Goal: Transaction & Acquisition: Purchase product/service

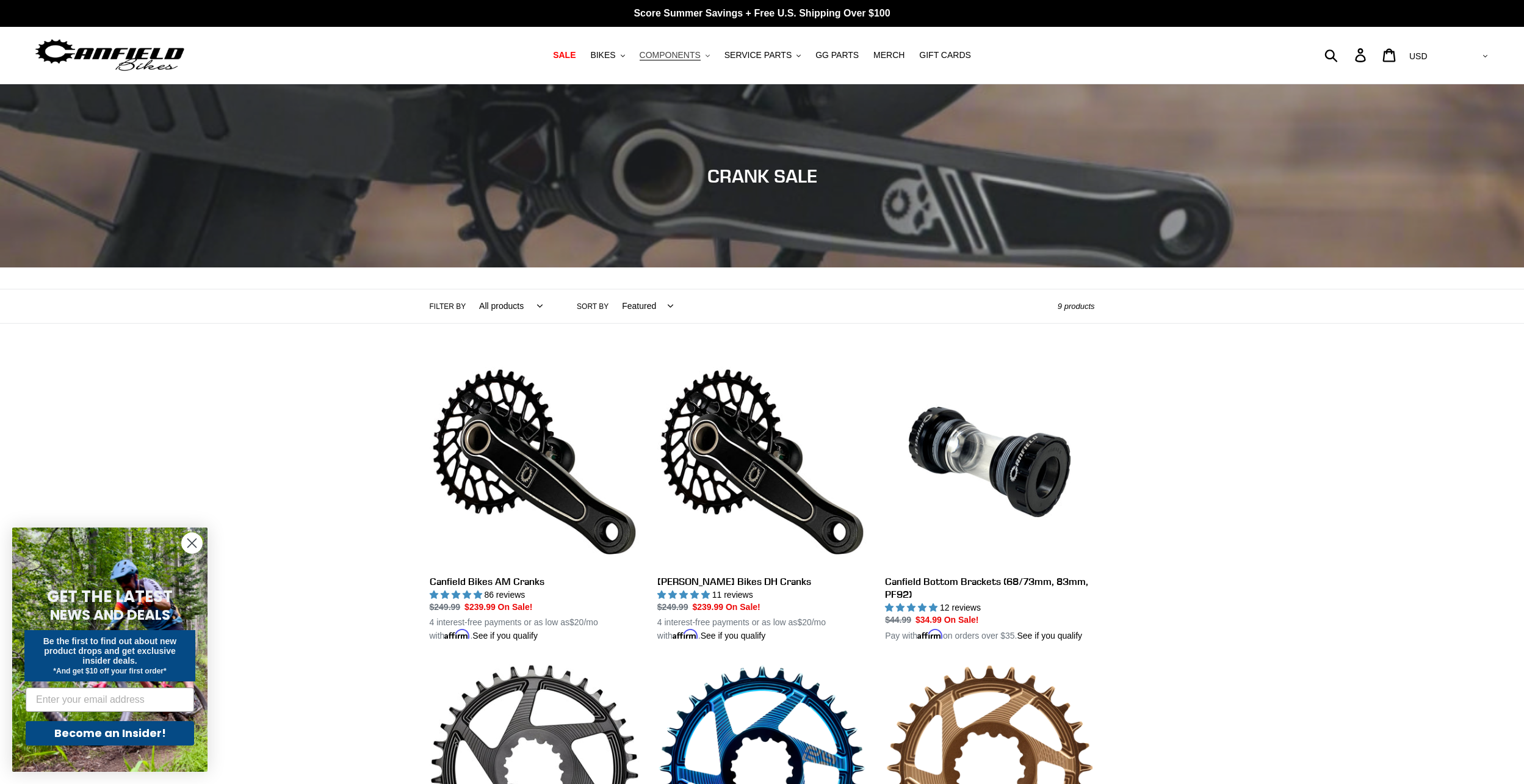
click at [710, 57] on icon ".cls-1{fill:#231f20}" at bounding box center [707, 55] width 4 height 4
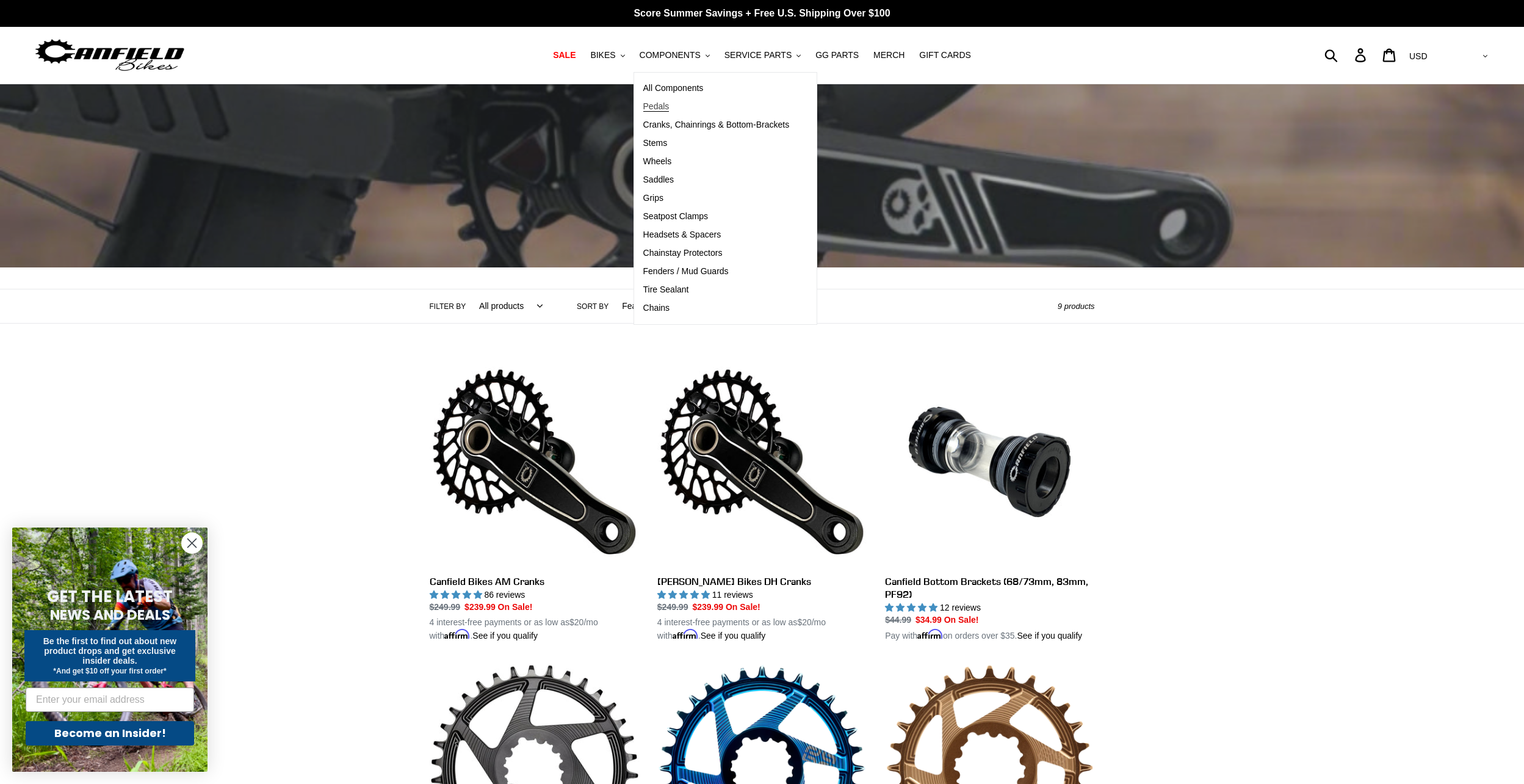
click at [661, 106] on span "Pedals" at bounding box center [656, 106] width 26 height 10
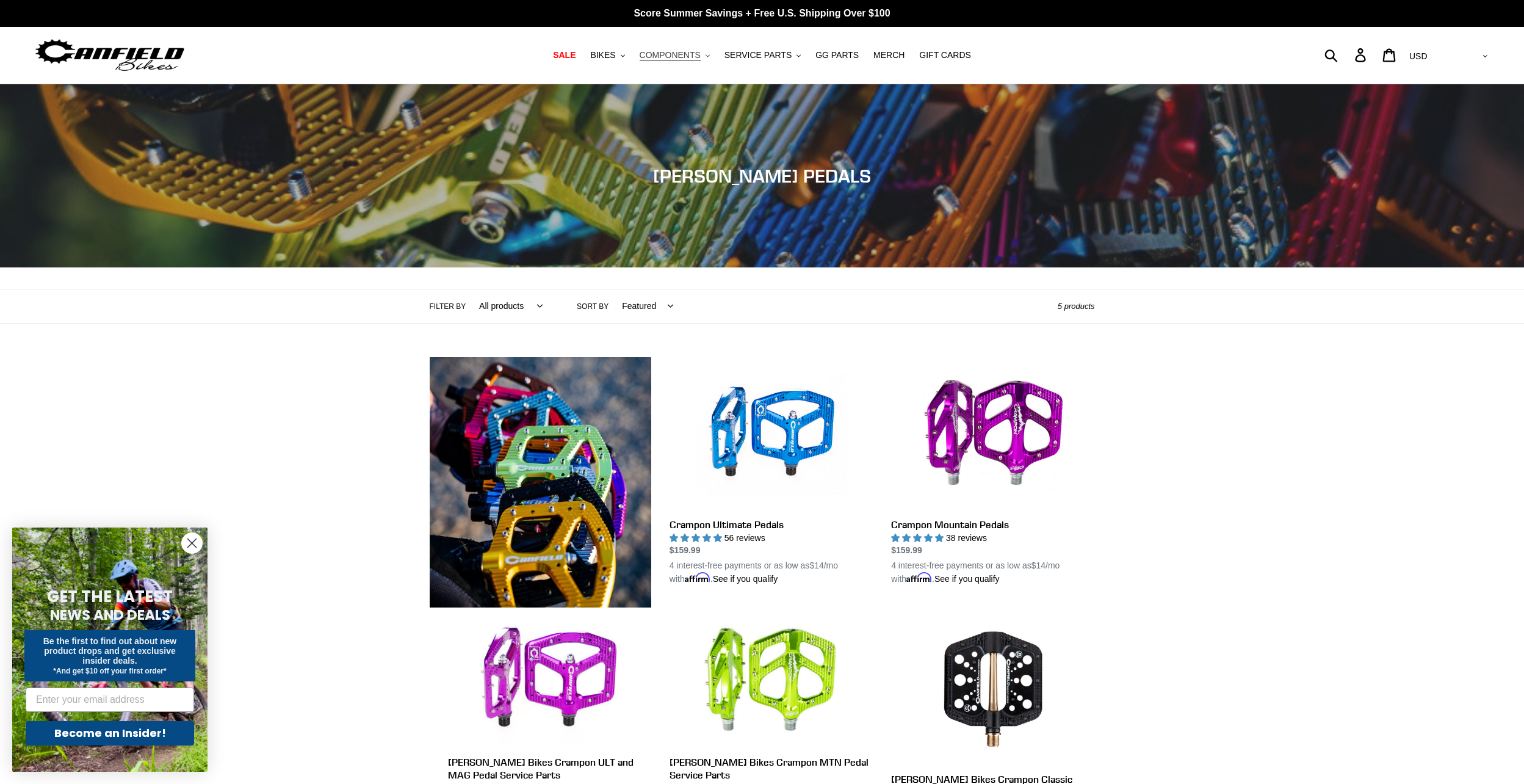
click at [711, 56] on button "COMPONENTS .cls-1{fill:#231f20}" at bounding box center [675, 55] width 82 height 17
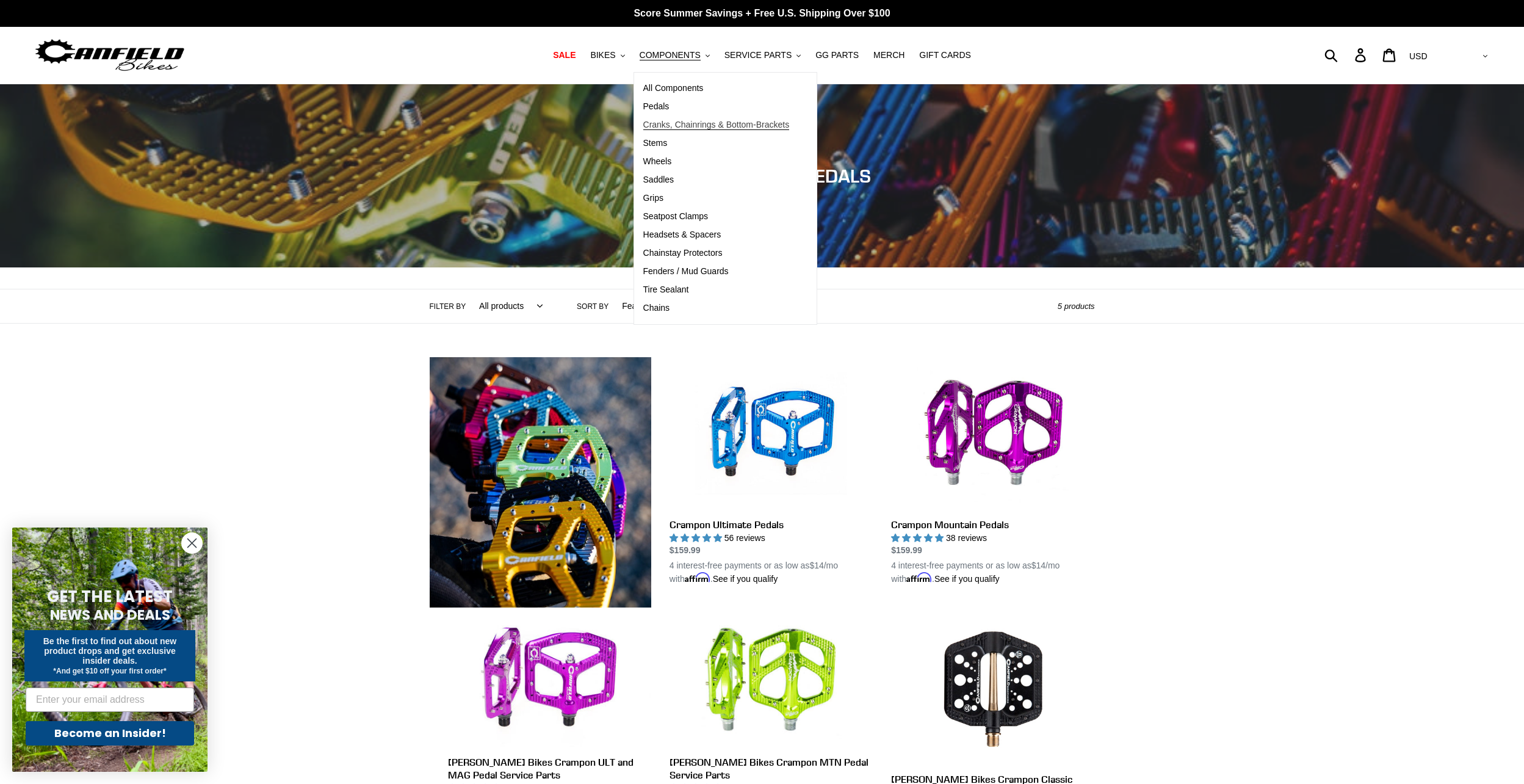
click at [670, 123] on span "Cranks, Chainrings & Bottom-Brackets" at bounding box center [716, 124] width 146 height 10
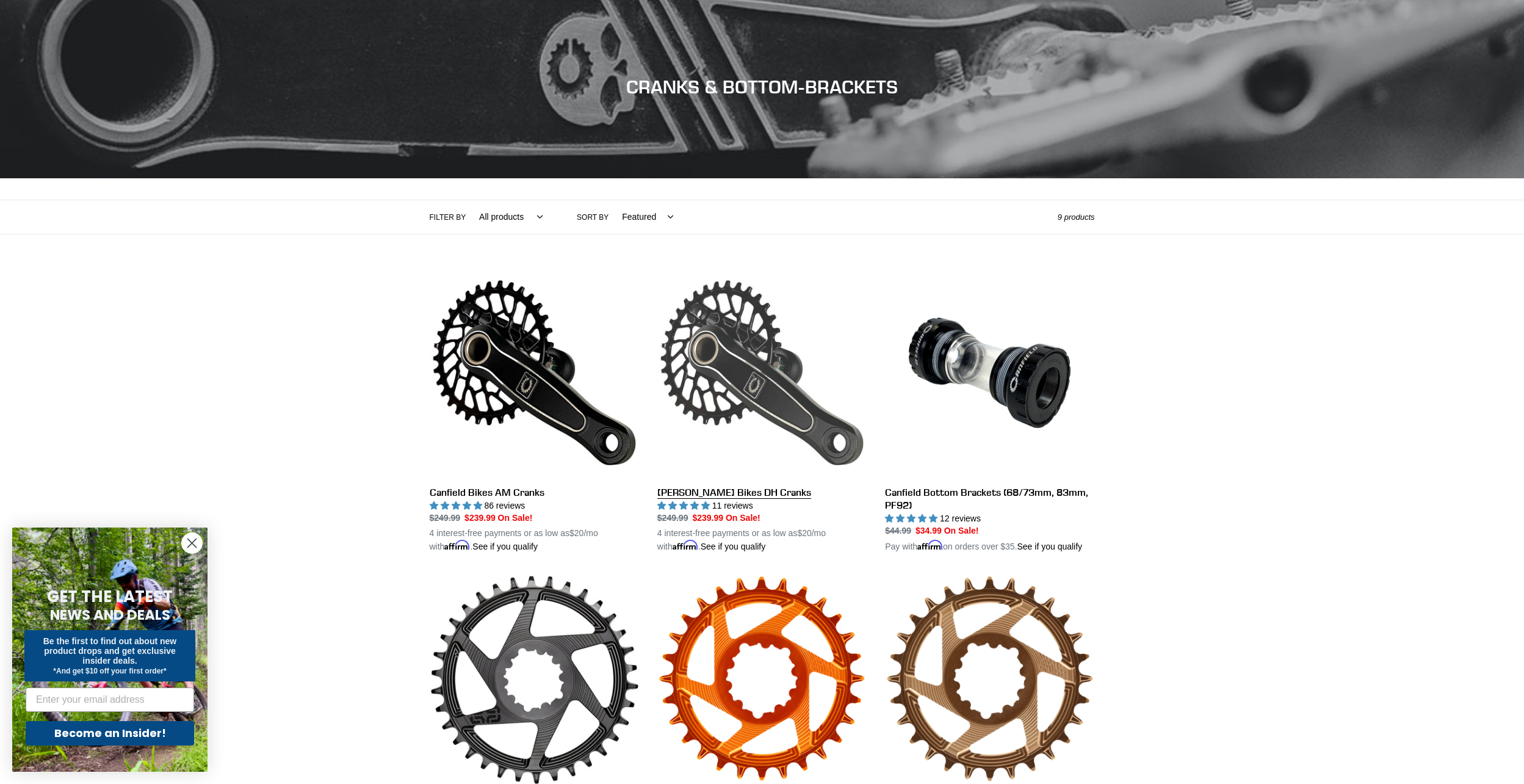
scroll to position [183, 0]
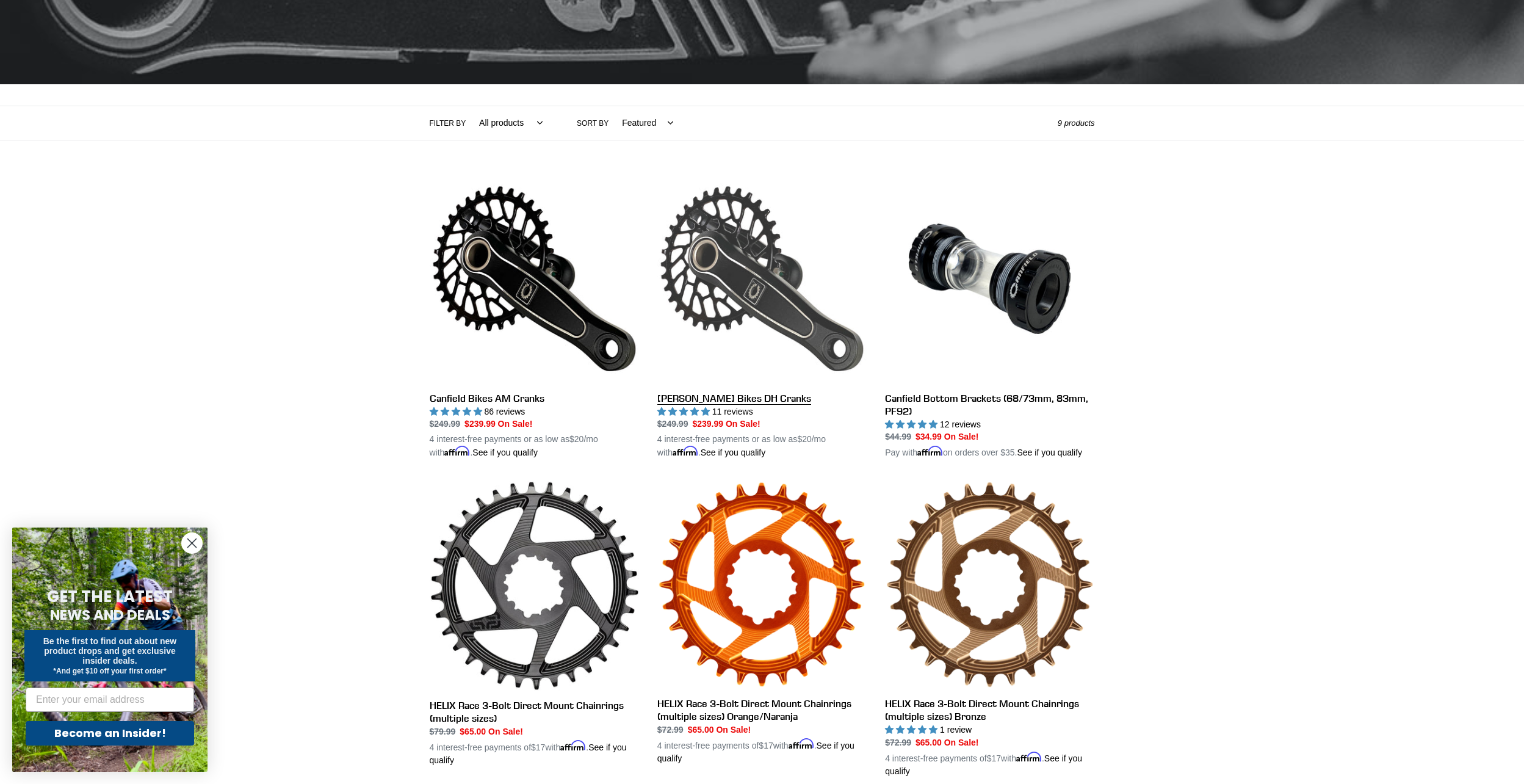
click at [770, 285] on link "[PERSON_NAME] Bikes DH Cranks" at bounding box center [762, 316] width 209 height 285
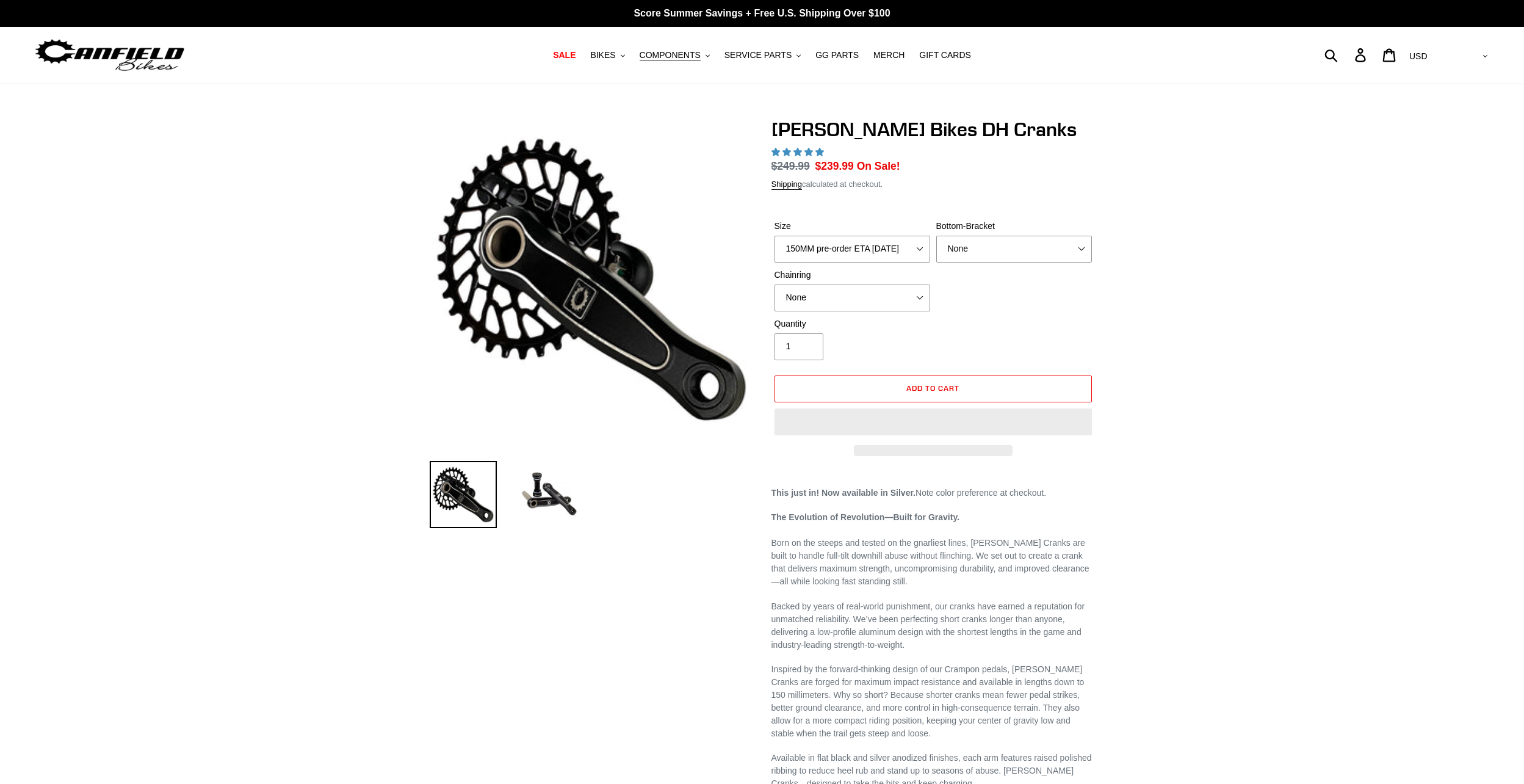
select select "highest-rating"
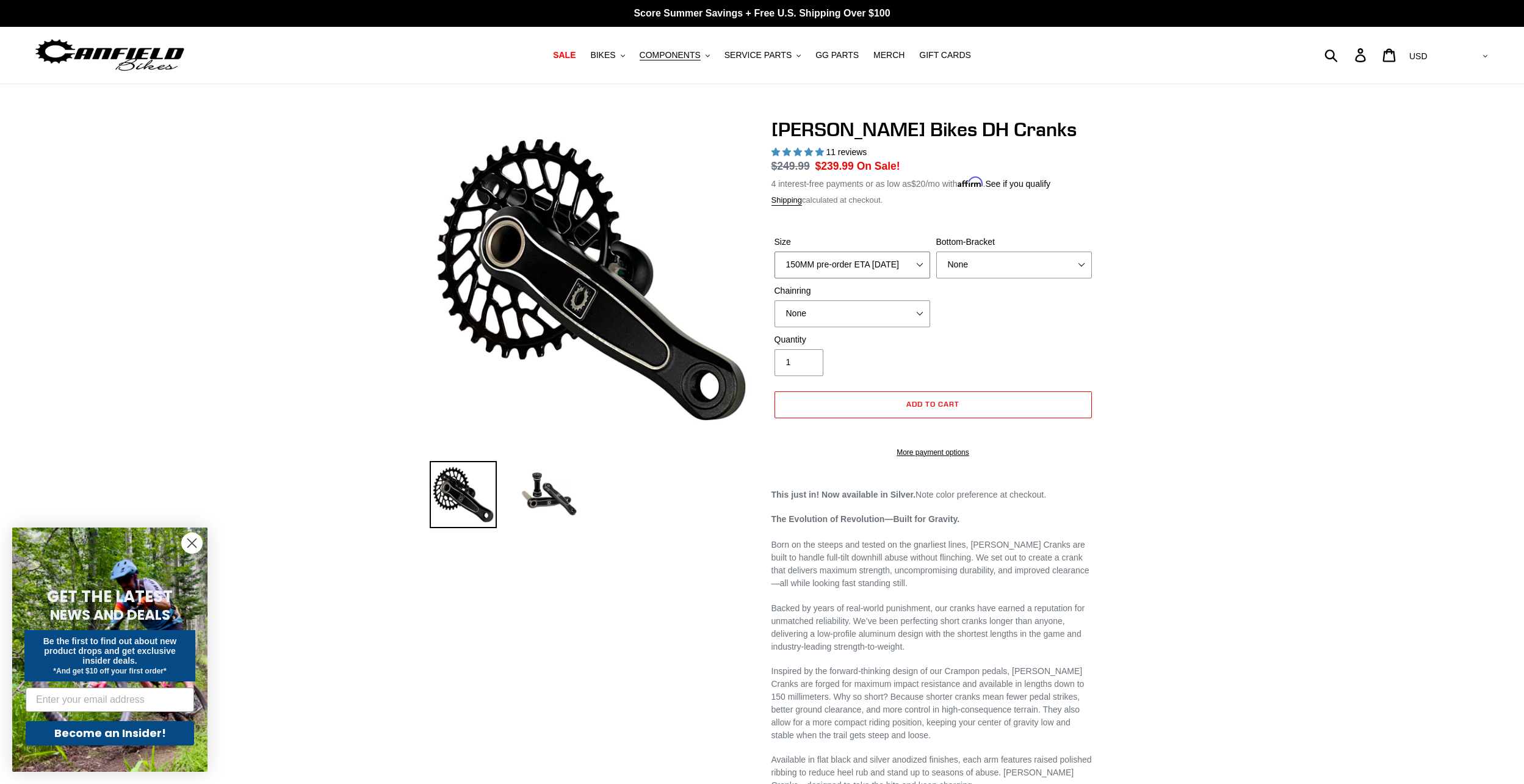
click at [915, 259] on select "150MM pre-order ETA 9/30/25 155MM pre-order ETA 9/30/25 160MM pre-order ETA 9/3…" at bounding box center [852, 265] width 156 height 27
select select "160MM pre-order ETA 9/30/25"
click at [775, 251] on select "150MM pre-order ETA 9/30/25 155MM pre-order ETA 9/30/25 160MM pre-order ETA 9/3…" at bounding box center [852, 265] width 156 height 27
click at [1072, 263] on select "None BSA Threaded 83mm" at bounding box center [1014, 265] width 156 height 27
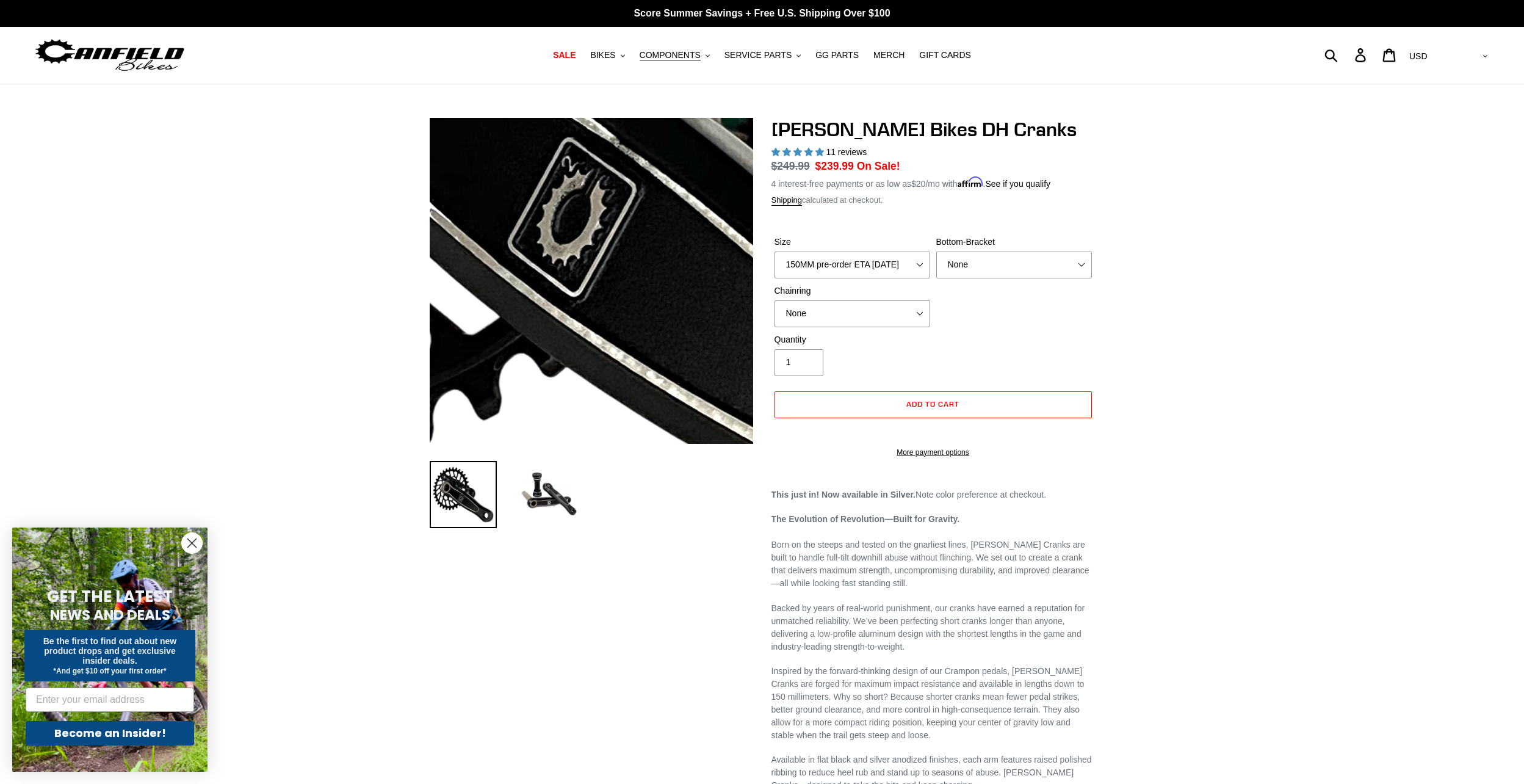
click at [582, 329] on img at bounding box center [619, 143] width 1251 height 1250
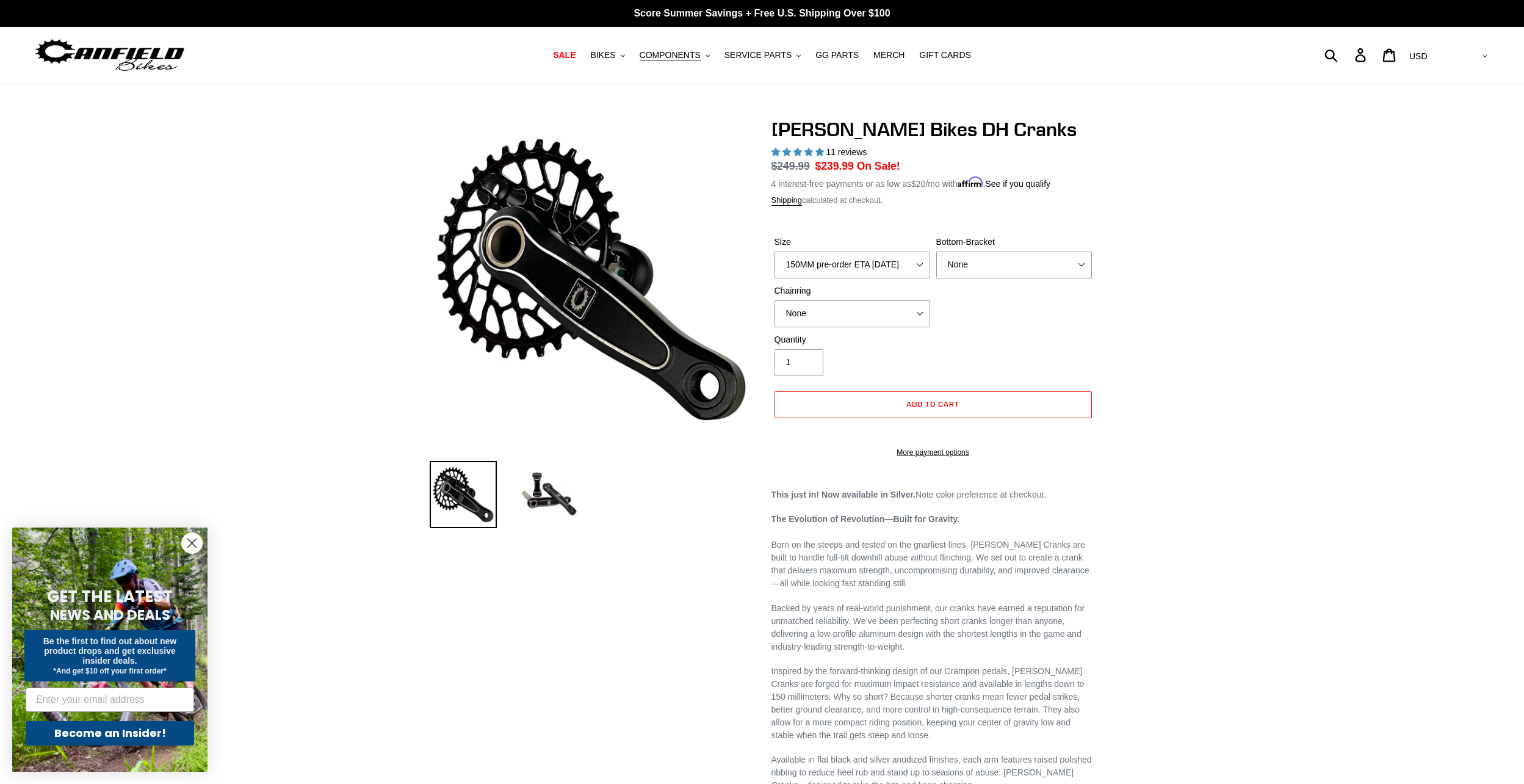
click at [596, 527] on ul at bounding box center [583, 498] width 341 height 71
